Goal: Book appointment/travel/reservation

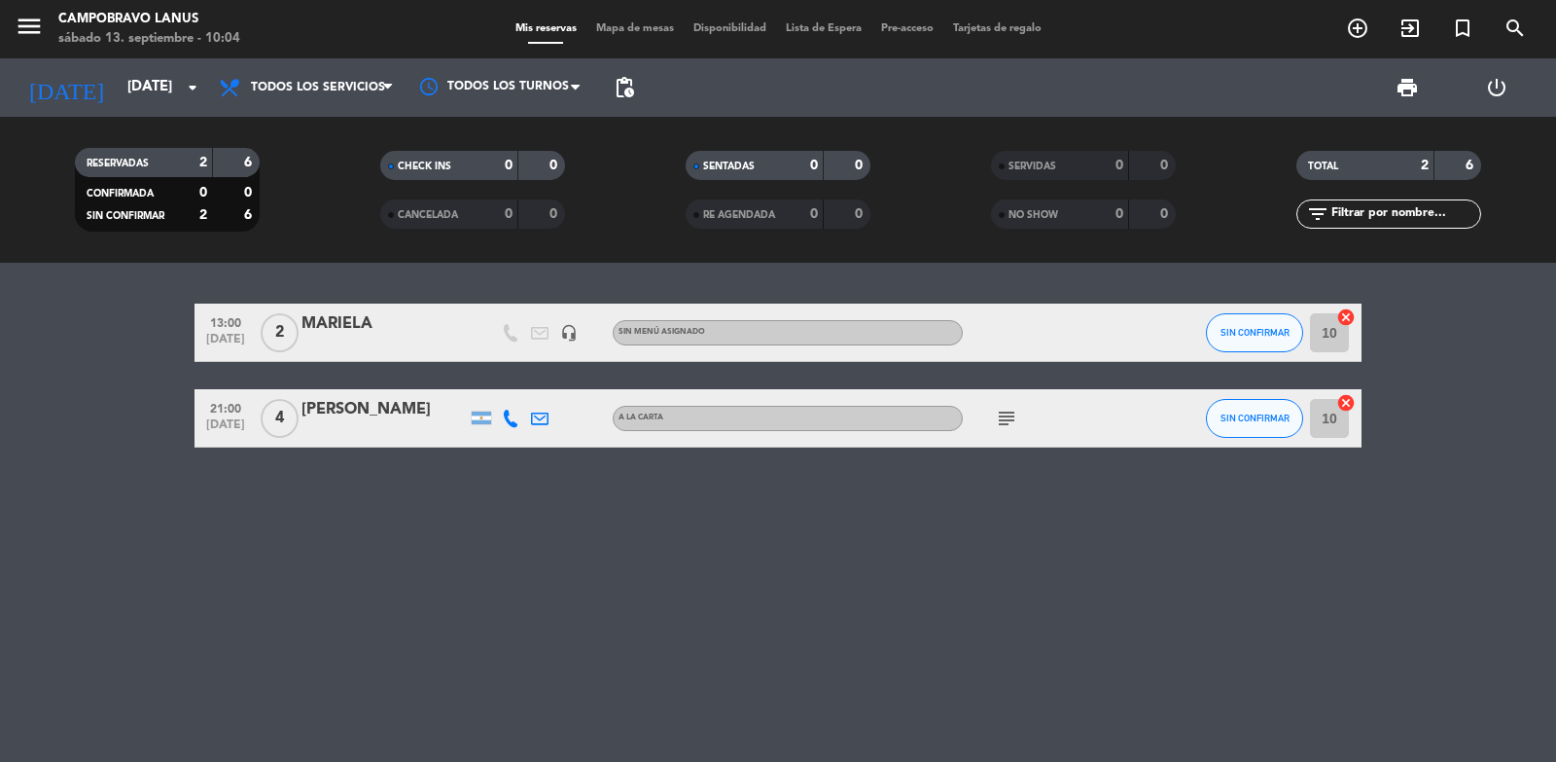
click at [308, 320] on div "MARIELA" at bounding box center [384, 323] width 165 height 25
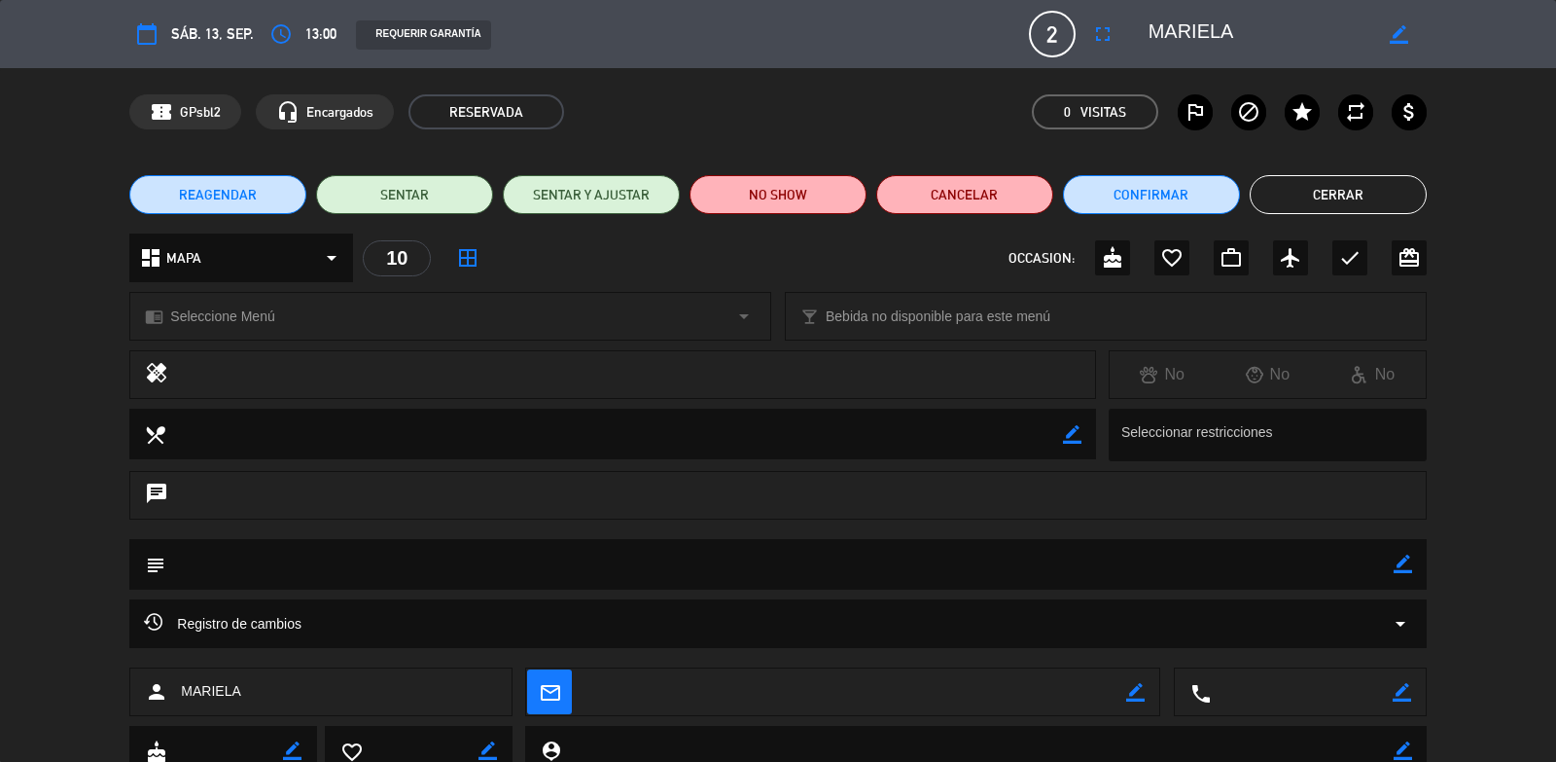
click at [1322, 195] on button "Cerrar" at bounding box center [1338, 194] width 177 height 39
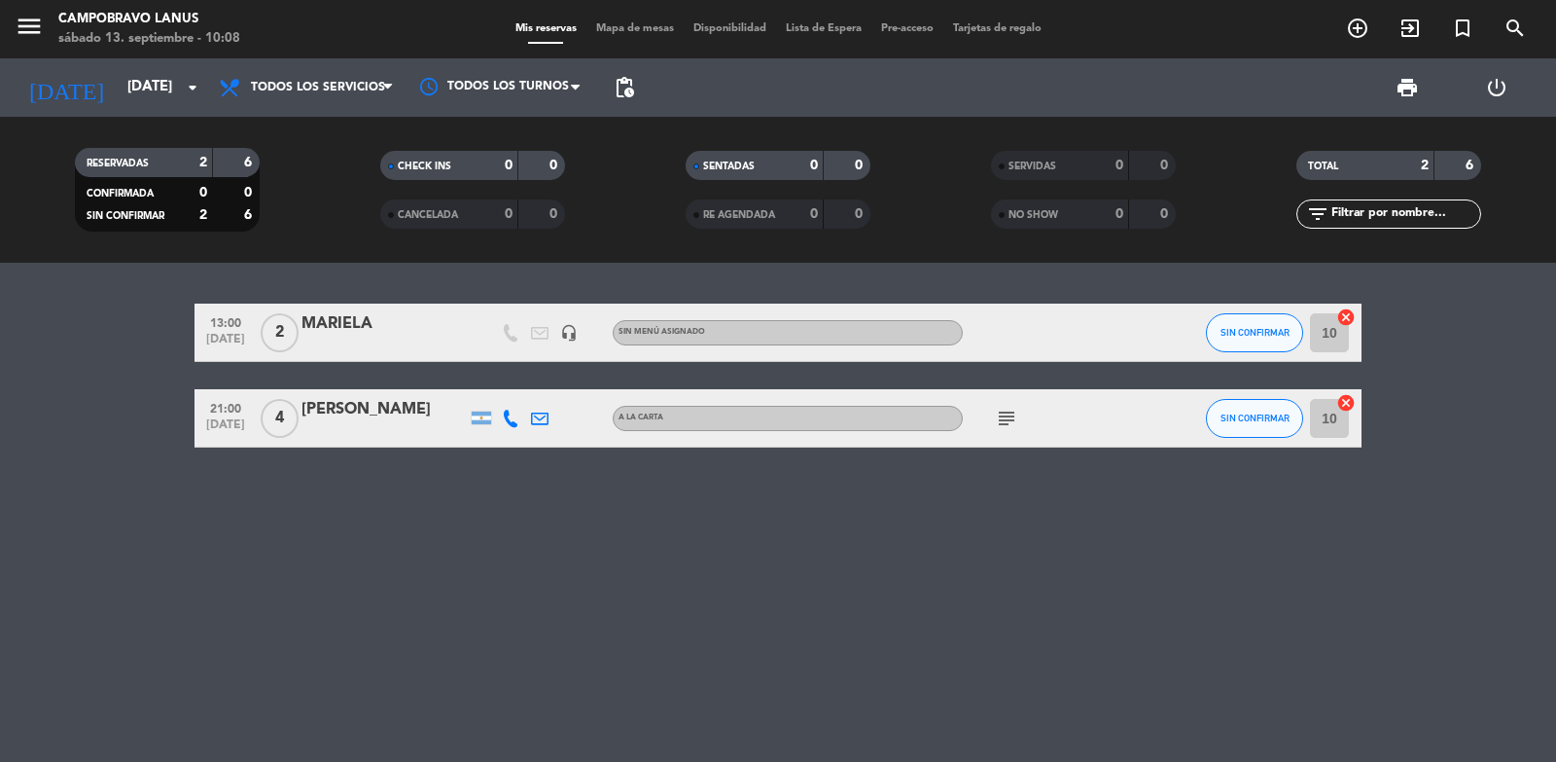
click at [875, 430] on div "A LA CARTA" at bounding box center [788, 418] width 350 height 25
click at [1008, 419] on icon "subject" at bounding box center [1006, 418] width 23 height 23
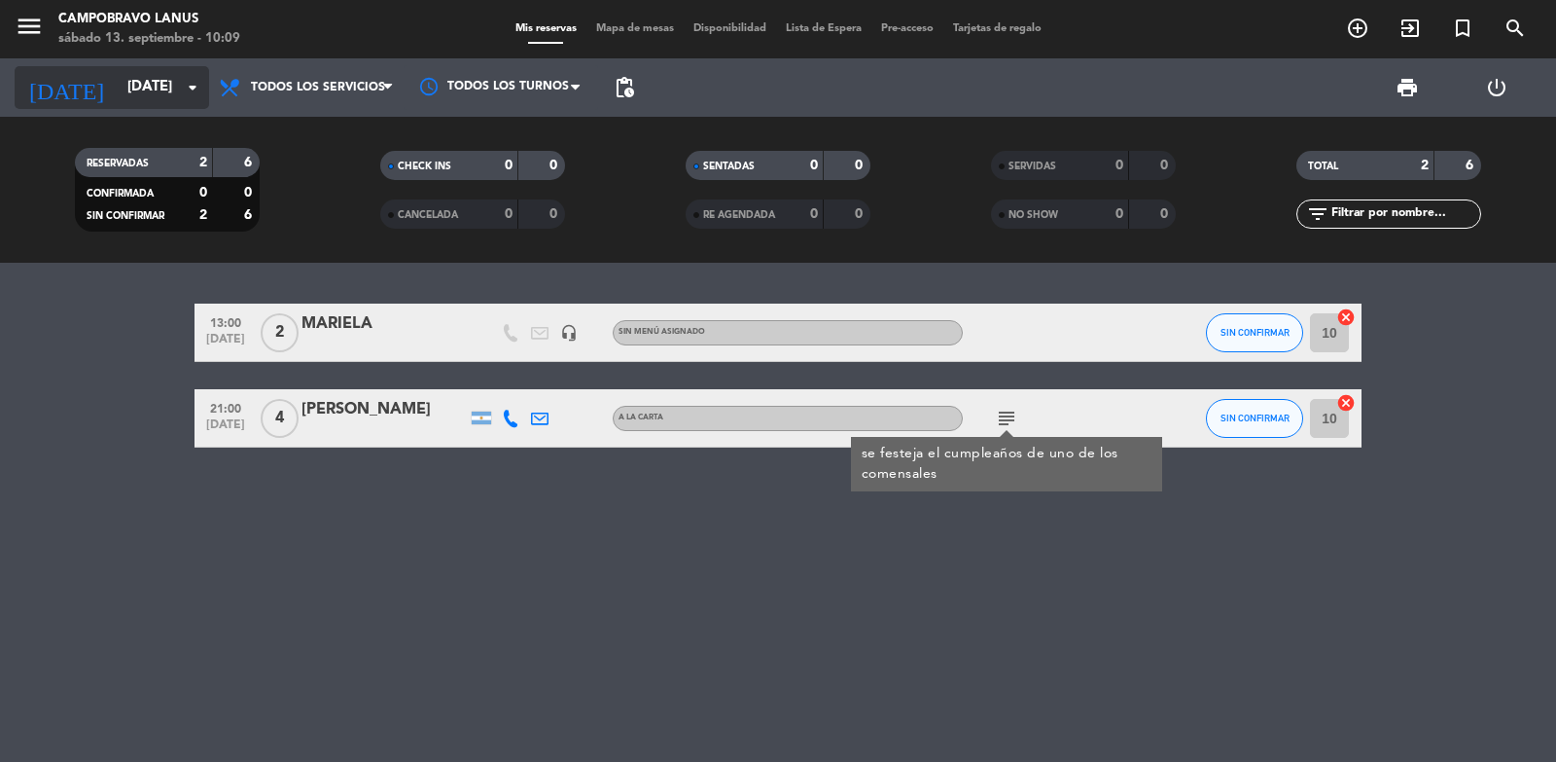
click at [161, 84] on input "[DATE]" at bounding box center [212, 87] width 188 height 37
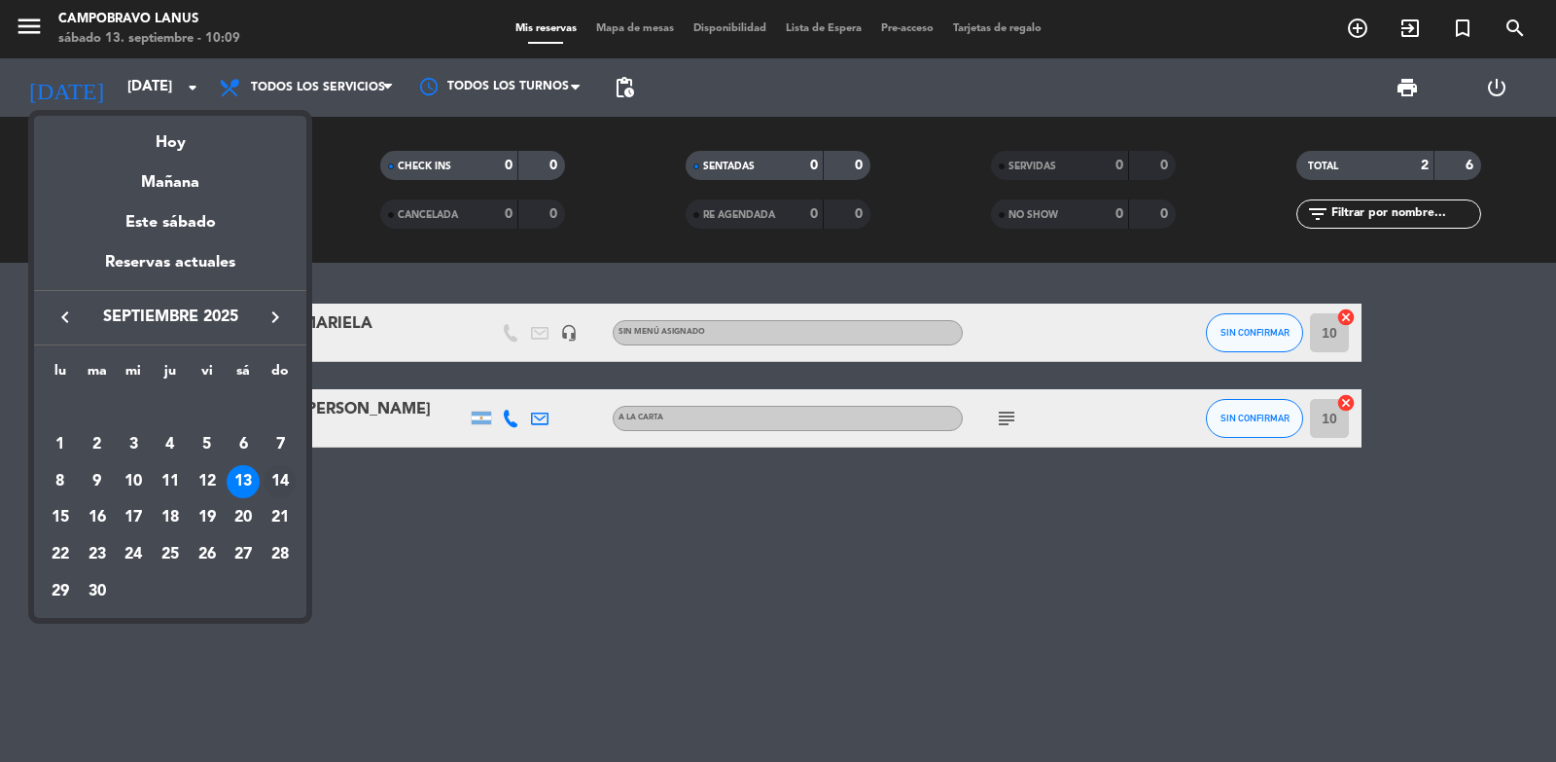
click at [275, 476] on div "14" at bounding box center [280, 481] width 33 height 33
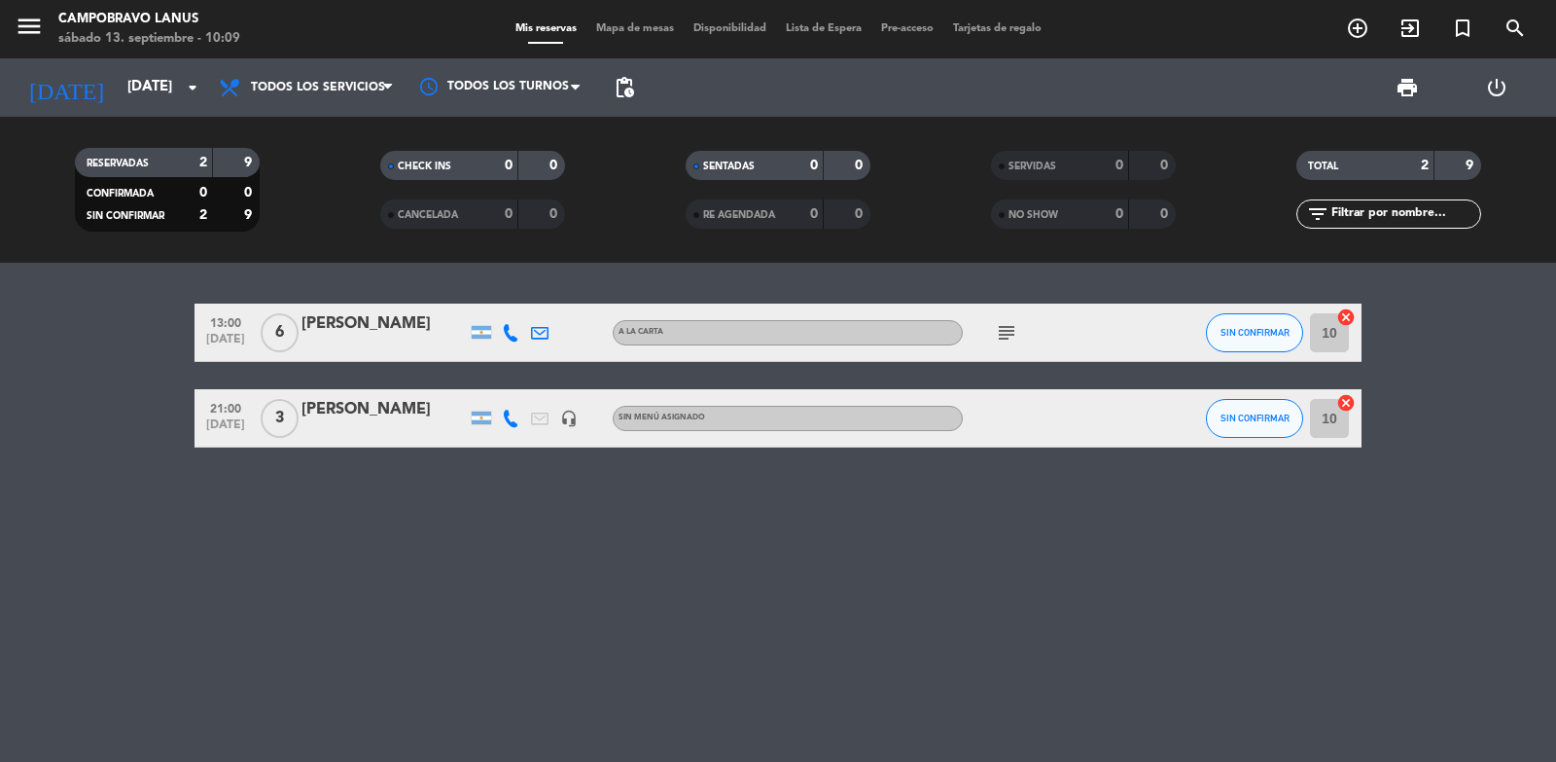
click at [1001, 324] on icon "subject" at bounding box center [1006, 332] width 23 height 23
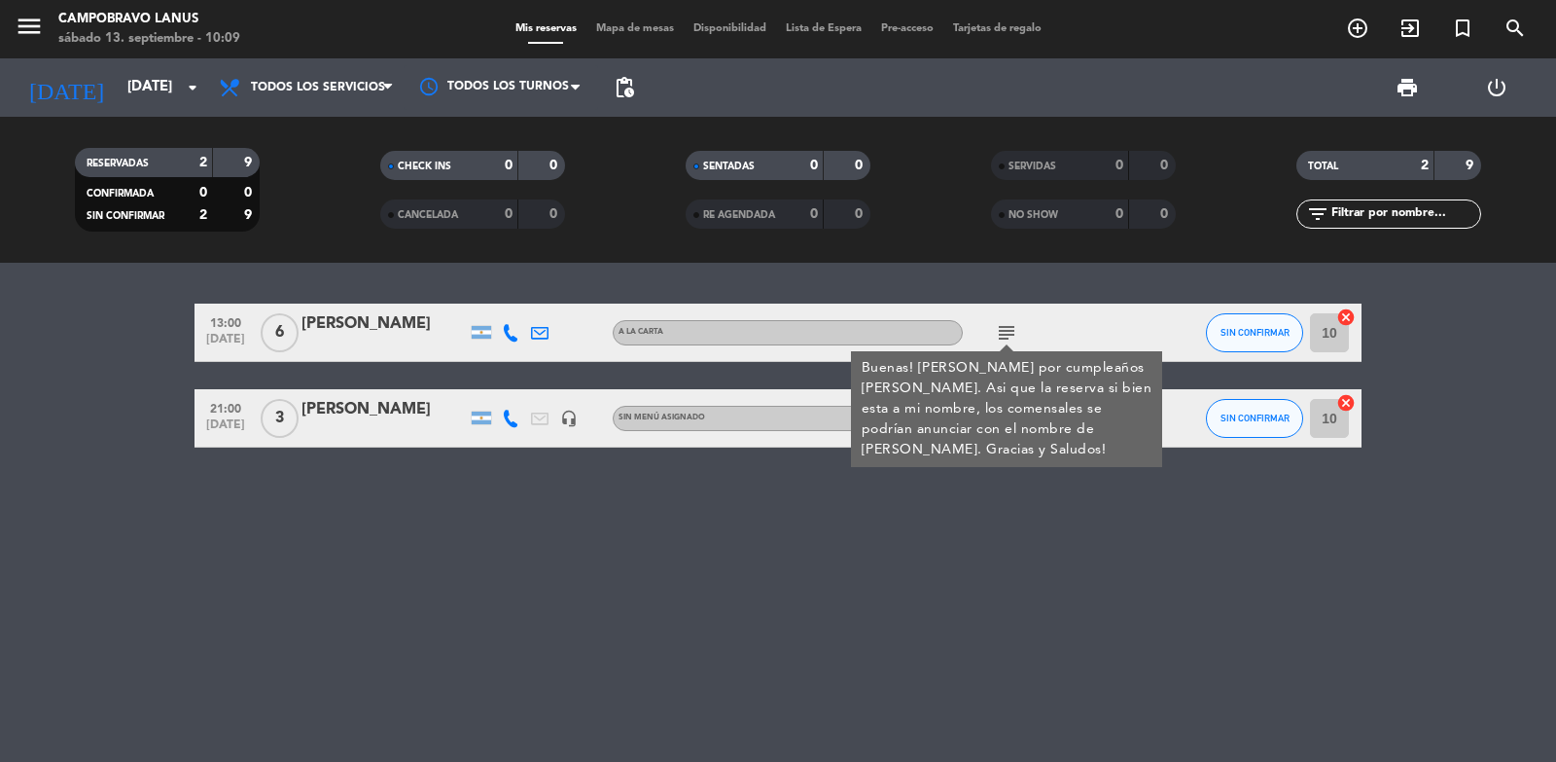
click at [1001, 324] on icon "subject" at bounding box center [1006, 332] width 23 height 23
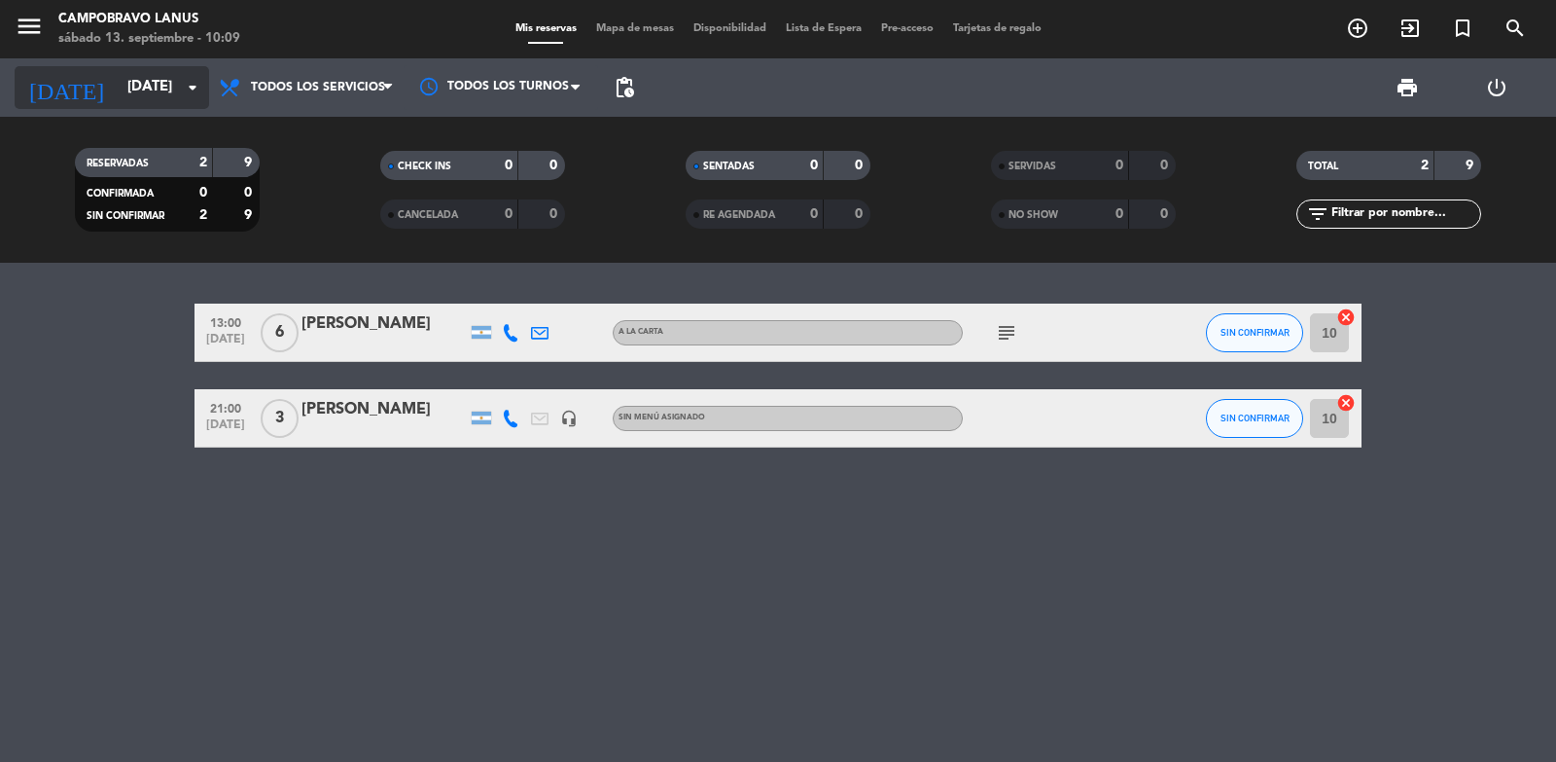
click at [171, 98] on input "[DATE]" at bounding box center [212, 87] width 188 height 37
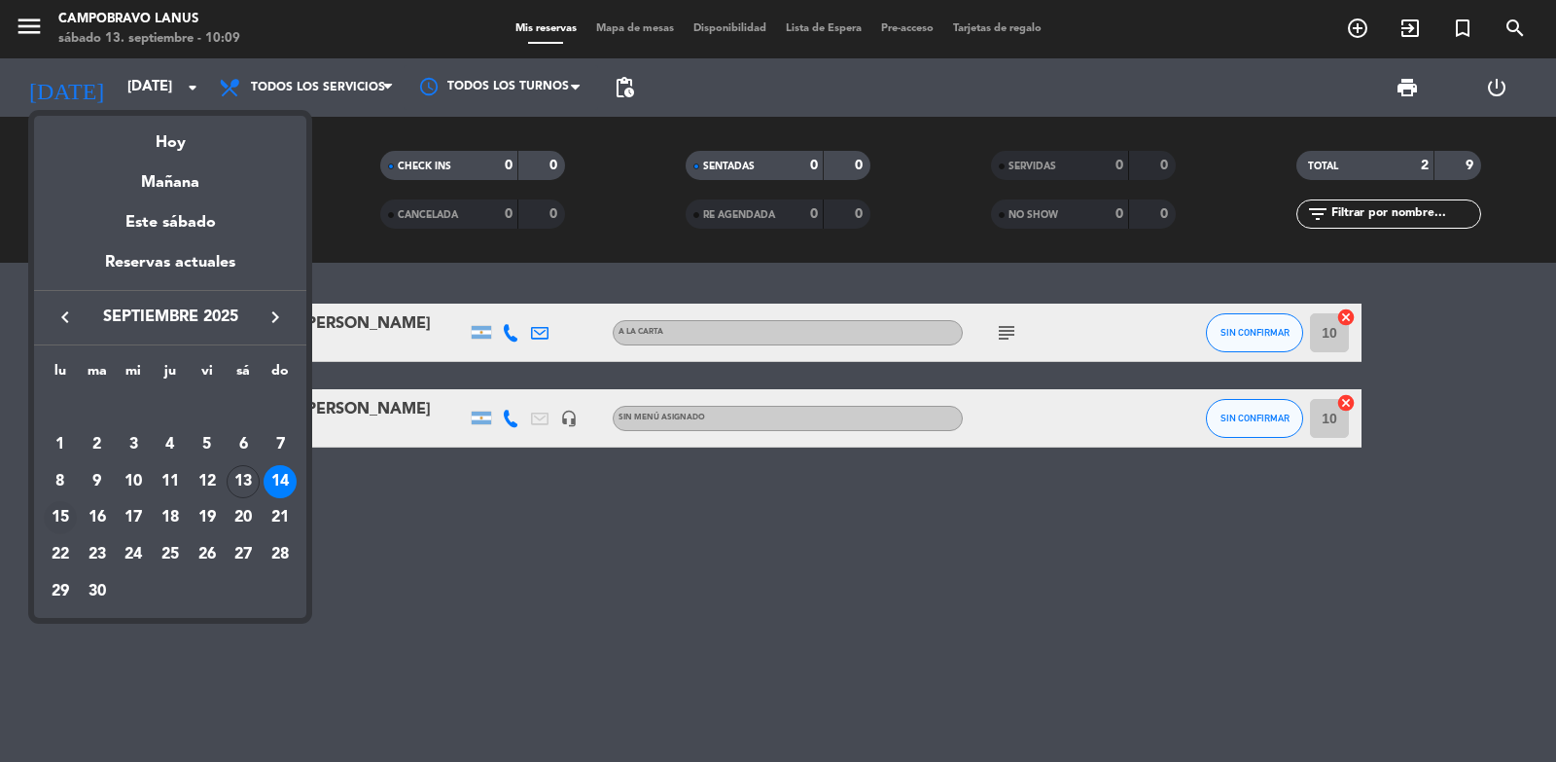
click at [54, 519] on div "15" at bounding box center [60, 517] width 33 height 33
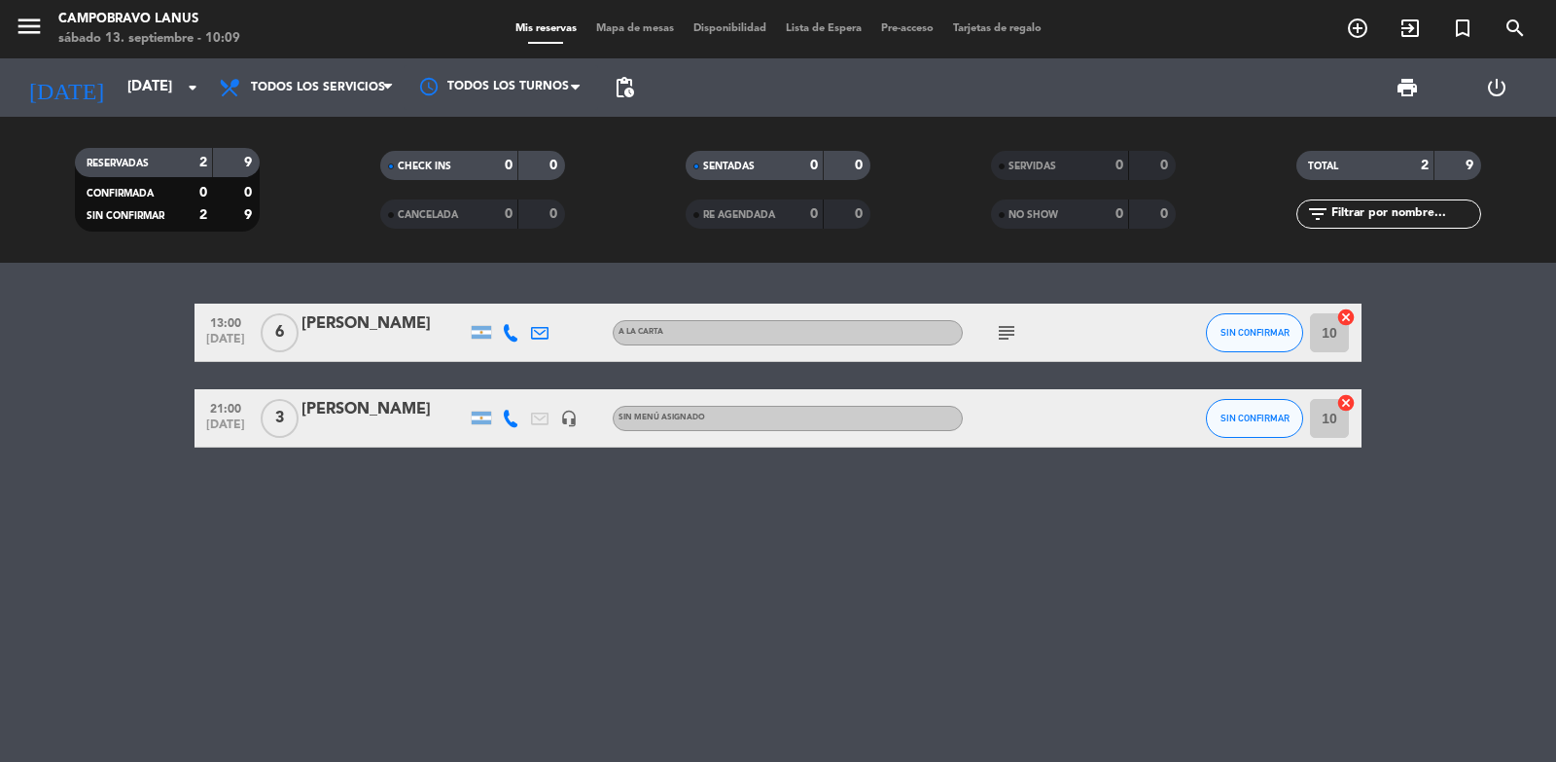
type input "[DATE]"
